Goal: Book appointment/travel/reservation

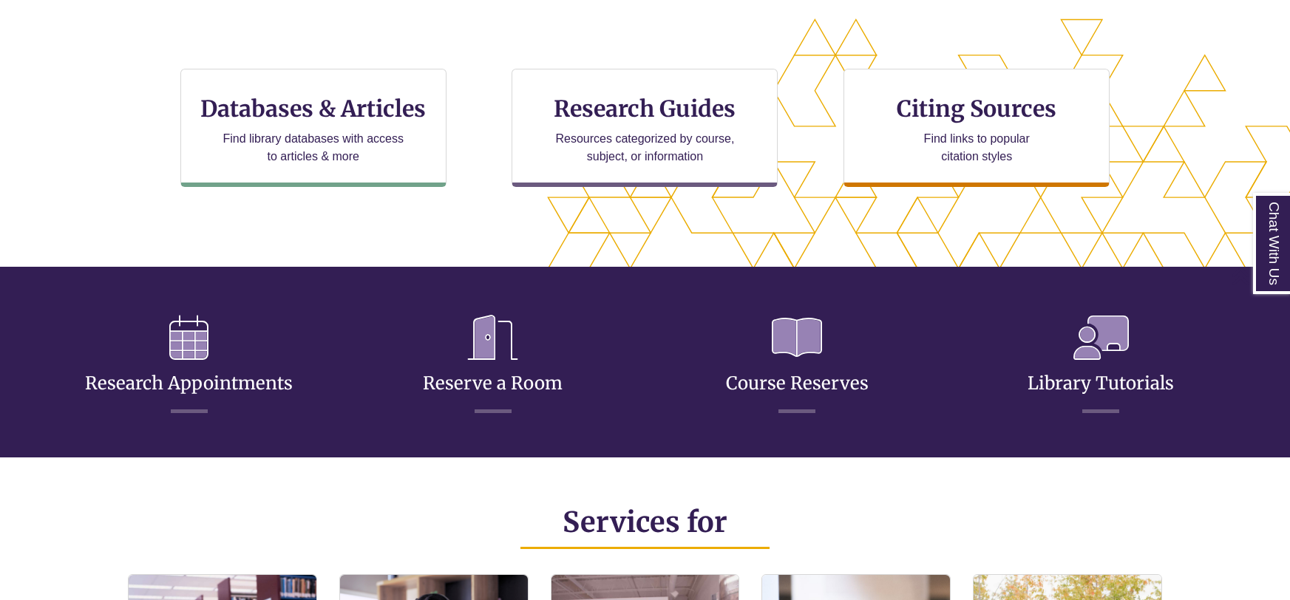
scroll to position [359, 1164]
click at [485, 381] on link "Reserve a Room" at bounding box center [493, 365] width 140 height 58
